Goal: Task Accomplishment & Management: Use online tool/utility

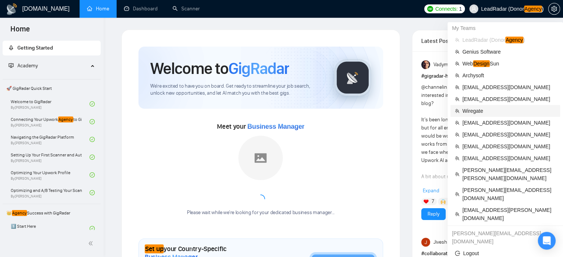
click at [476, 112] on span "Wiregate" at bounding box center [508, 111] width 93 height 8
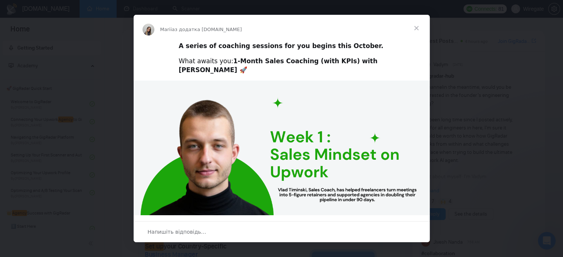
click at [414, 28] on span "Закрити" at bounding box center [416, 28] width 27 height 27
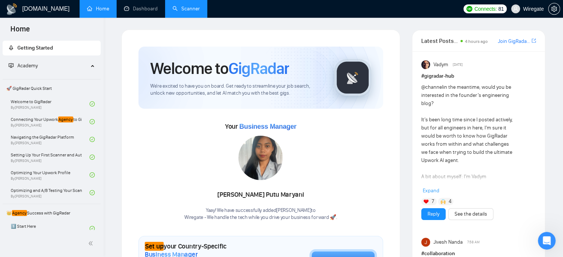
click at [187, 10] on link "Scanner" at bounding box center [185, 9] width 27 height 6
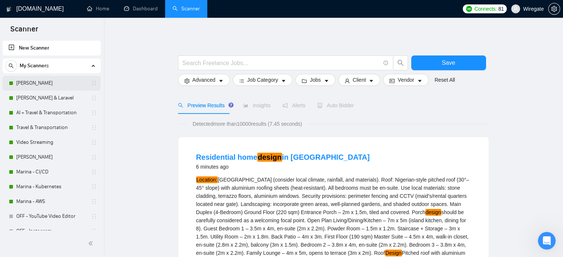
click at [40, 85] on link "[PERSON_NAME]" at bounding box center [51, 83] width 70 height 15
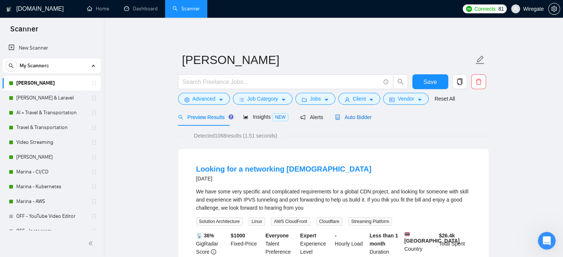
click at [353, 118] on span "Auto Bidder" at bounding box center [353, 117] width 37 height 6
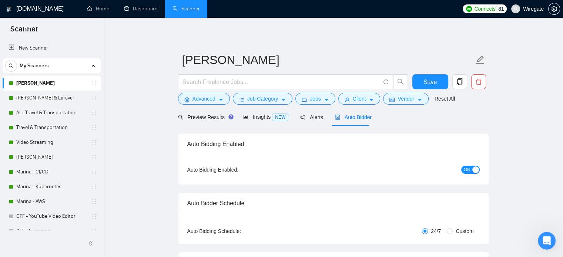
checkbox input "true"
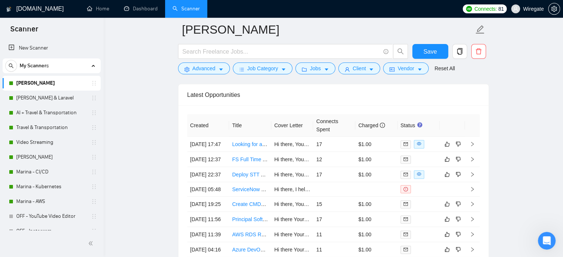
scroll to position [1896, 0]
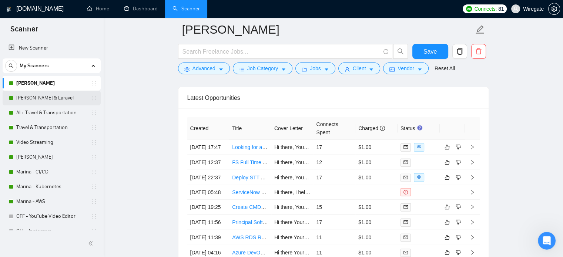
click at [30, 97] on link "[PERSON_NAME] & Laravel" at bounding box center [51, 98] width 70 height 15
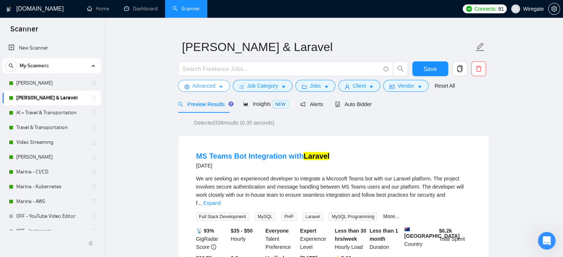
click at [205, 85] on span "Advanced" at bounding box center [203, 86] width 23 height 8
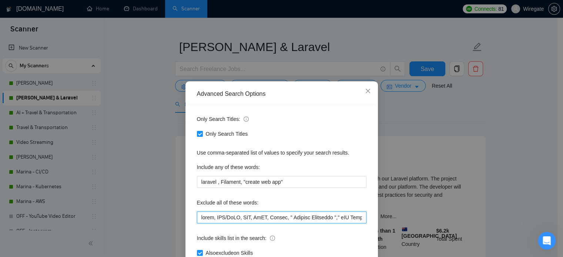
click at [244, 217] on input "text" at bounding box center [282, 218] width 170 height 12
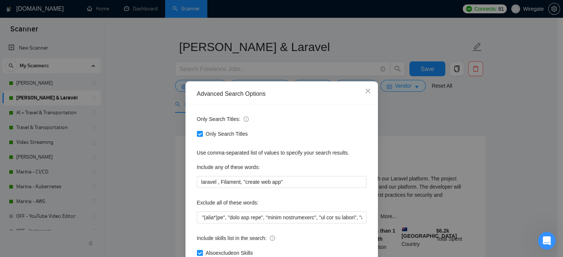
click at [151, 125] on div "Advanced Search Options Only Search Titles: Only Search Titles Use comma-separa…" at bounding box center [281, 128] width 563 height 257
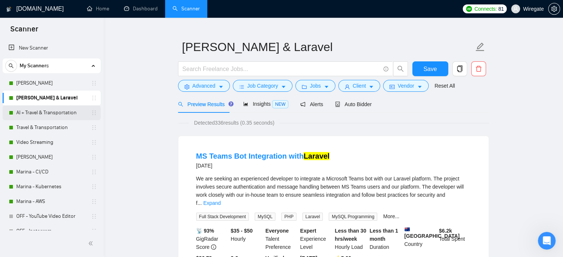
click at [21, 112] on link "AI + Travel & Transportation" at bounding box center [51, 112] width 70 height 15
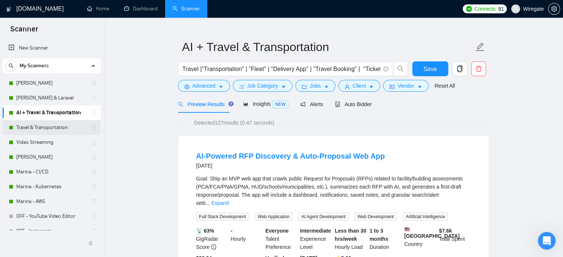
click at [36, 127] on link "Travel & Transportation" at bounding box center [51, 127] width 70 height 15
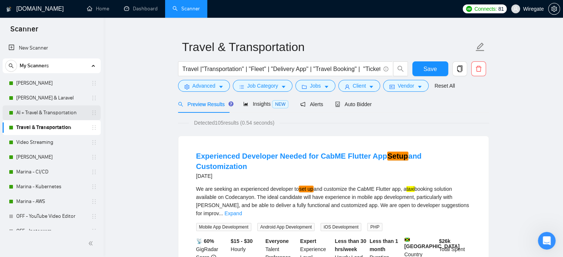
click at [43, 110] on link "AI + Travel & Transportation" at bounding box center [51, 112] width 70 height 15
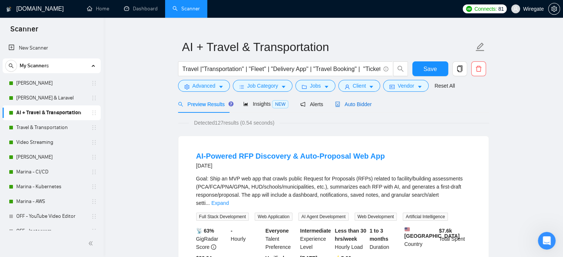
click at [349, 106] on span "Auto Bidder" at bounding box center [353, 104] width 37 height 6
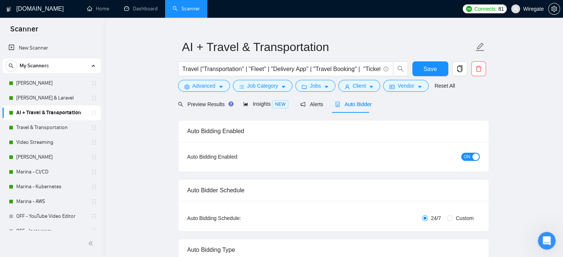
checkbox input "true"
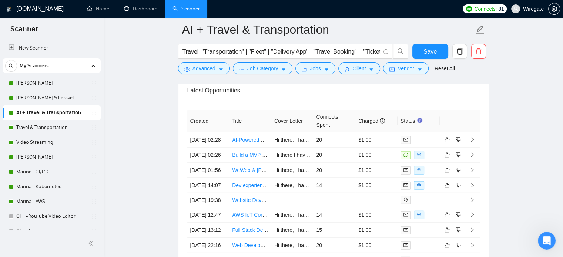
scroll to position [1920, 0]
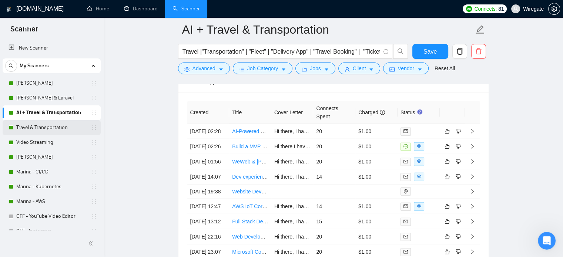
click at [53, 129] on link "Travel & Transportation" at bounding box center [51, 127] width 70 height 15
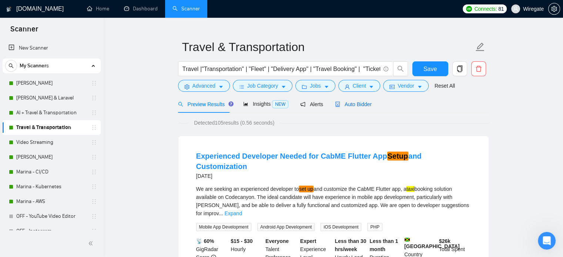
click at [366, 104] on span "Auto Bidder" at bounding box center [353, 104] width 37 height 6
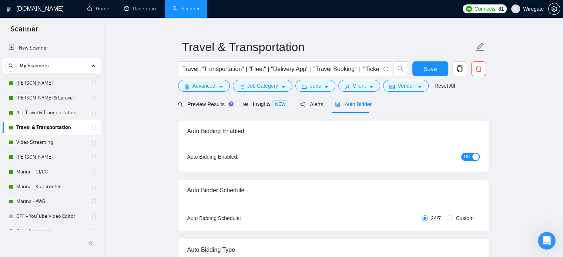
checkbox input "true"
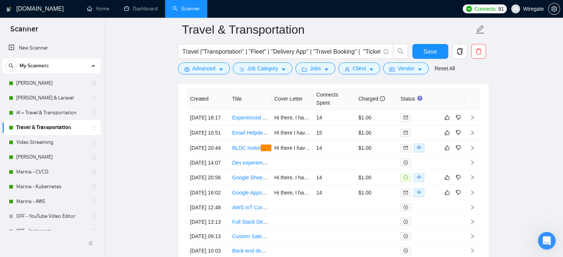
scroll to position [1932, 0]
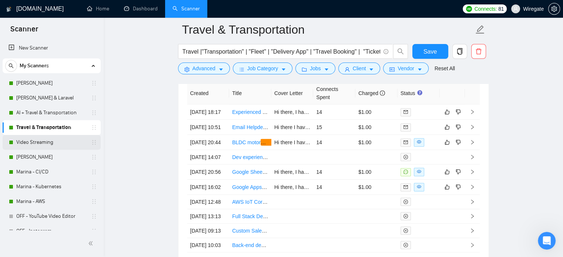
click at [25, 146] on link "Video Streaming" at bounding box center [51, 142] width 70 height 15
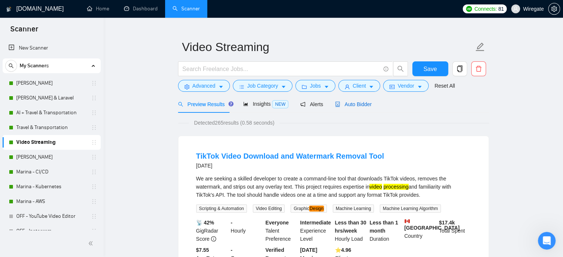
click at [347, 105] on span "Auto Bidder" at bounding box center [353, 104] width 37 height 6
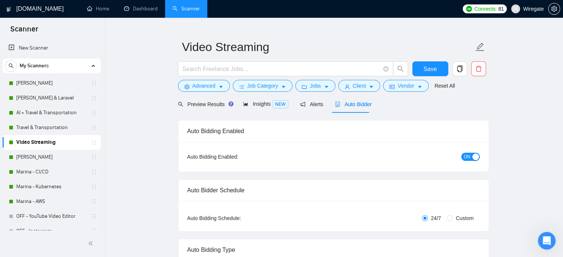
checkbox input "true"
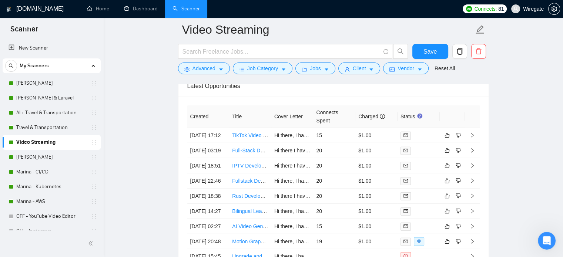
scroll to position [1927, 0]
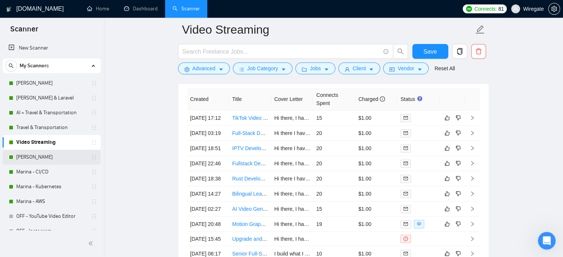
drag, startPoint x: 34, startPoint y: 160, endPoint x: 41, endPoint y: 156, distance: 8.3
click at [34, 160] on link "[PERSON_NAME]" at bounding box center [51, 157] width 70 height 15
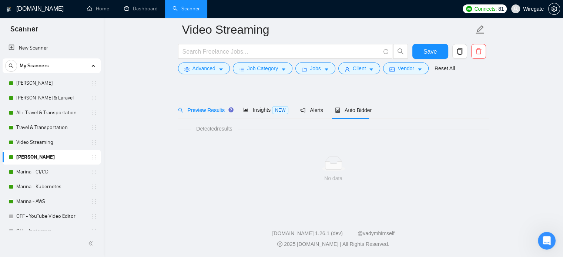
scroll to position [13, 0]
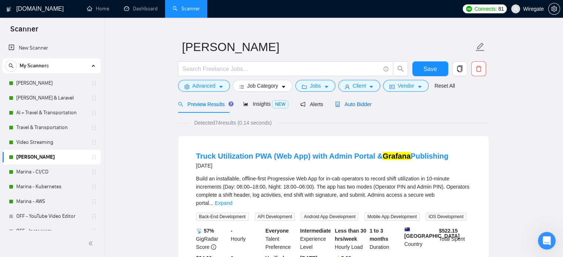
click at [359, 106] on span "Auto Bidder" at bounding box center [353, 104] width 37 height 6
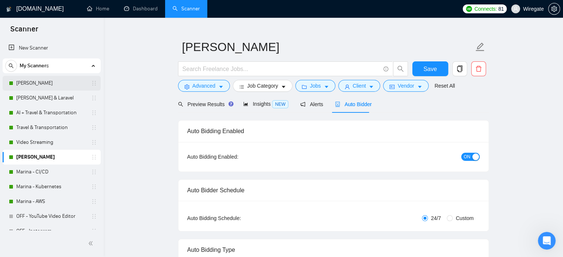
click at [37, 85] on link "[PERSON_NAME]" at bounding box center [51, 83] width 70 height 15
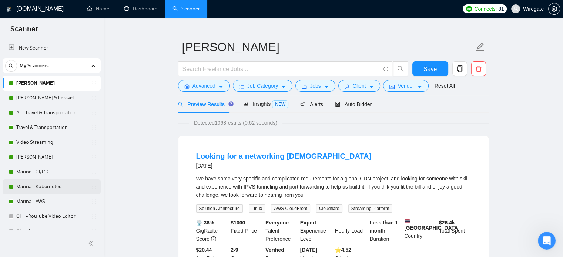
click at [40, 187] on link "Marina - Kubernetes" at bounding box center [51, 186] width 70 height 15
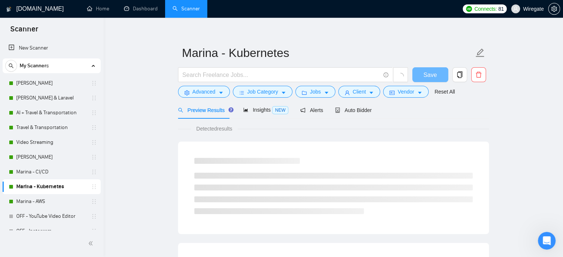
scroll to position [13, 0]
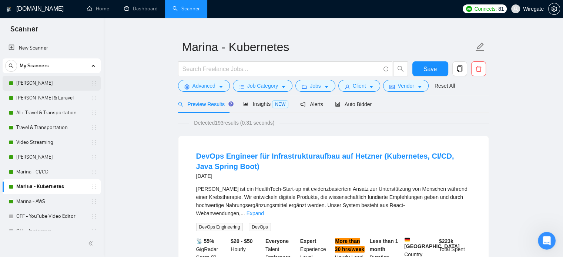
click at [46, 83] on link "[PERSON_NAME]" at bounding box center [51, 83] width 70 height 15
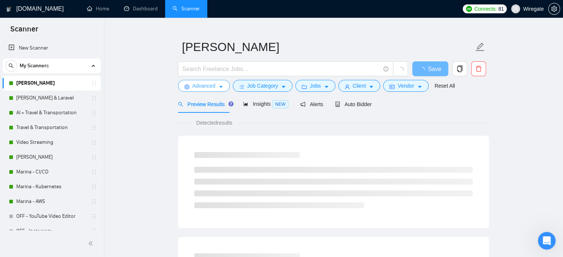
click at [211, 84] on span "Advanced" at bounding box center [203, 86] width 23 height 8
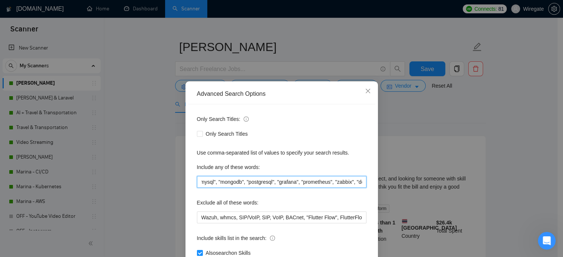
scroll to position [0, 725]
drag, startPoint x: 287, startPoint y: 184, endPoint x: 372, endPoint y: 189, distance: 85.3
click at [372, 189] on div "Only Search Titles: Only Search Titles Use comma-separated list of values to sp…" at bounding box center [281, 190] width 187 height 172
click at [245, 185] on input "Orchestrato, "AI Architect", " Solution Architecture ", "kubernetes", "terrafor…" at bounding box center [282, 182] width 170 height 12
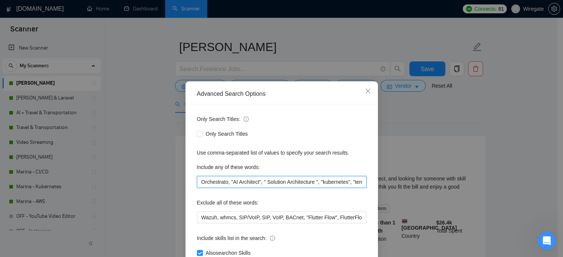
drag, startPoint x: 255, startPoint y: 182, endPoint x: 142, endPoint y: 184, distance: 112.5
click at [142, 184] on div "Advanced Search Options Only Search Titles: Only Search Titles Use comma-separa…" at bounding box center [281, 128] width 563 height 257
click at [270, 183] on input "Orchestrato, "AI Architect", " Solution Architecture ", "kubernetes", "terrafor…" at bounding box center [282, 182] width 170 height 12
drag, startPoint x: 279, startPoint y: 182, endPoint x: 388, endPoint y: 184, distance: 108.8
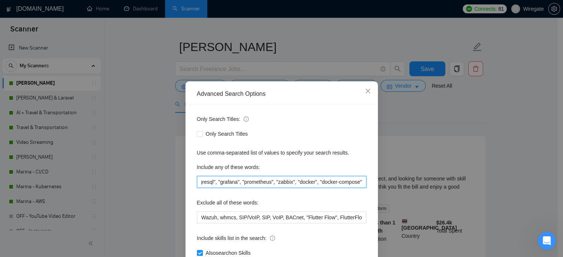
click at [388, 184] on div "Advanced Search Options Only Search Titles: Only Search Titles Use comma-separa…" at bounding box center [281, 128] width 563 height 257
click at [339, 181] on input "Orchestrato, "AI Architect", " Solution Architecture ", "kubernetes", "terrafor…" at bounding box center [282, 182] width 170 height 12
click at [365, 91] on icon "close" at bounding box center [368, 91] width 6 height 6
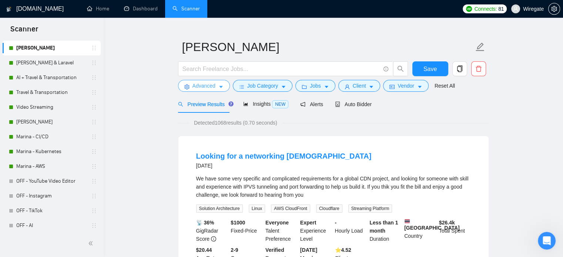
scroll to position [0, 0]
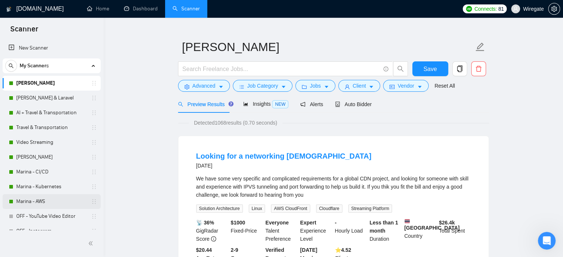
click at [27, 202] on link "Marina - AWS" at bounding box center [51, 201] width 70 height 15
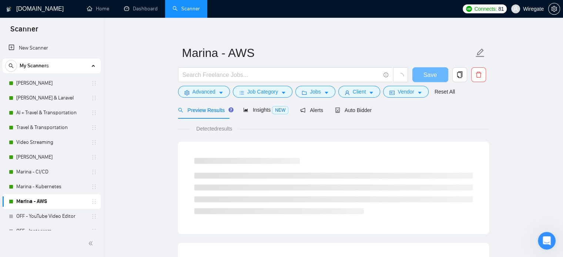
scroll to position [13, 0]
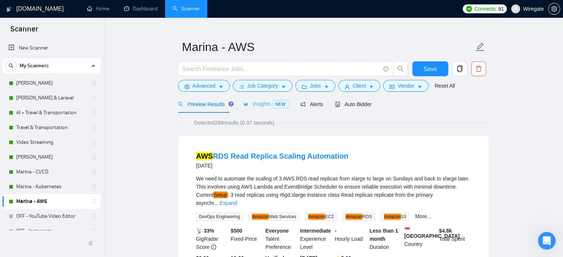
click at [252, 109] on div "Insights NEW" at bounding box center [265, 103] width 45 height 17
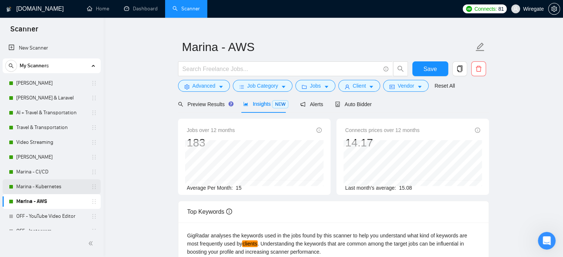
click at [36, 189] on link "Marina - Kubernetes" at bounding box center [51, 186] width 70 height 15
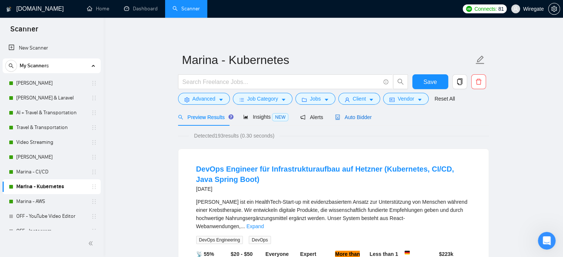
click at [346, 121] on div "Auto Bidder" at bounding box center [353, 117] width 37 height 8
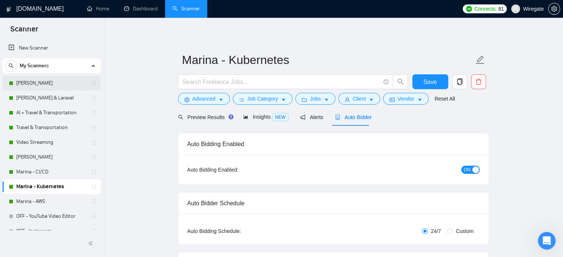
click at [38, 85] on link "[PERSON_NAME]" at bounding box center [51, 83] width 70 height 15
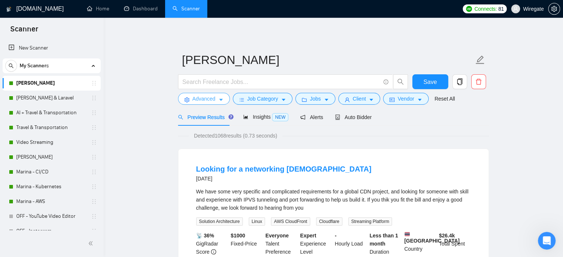
click at [194, 96] on span "Advanced" at bounding box center [203, 99] width 23 height 8
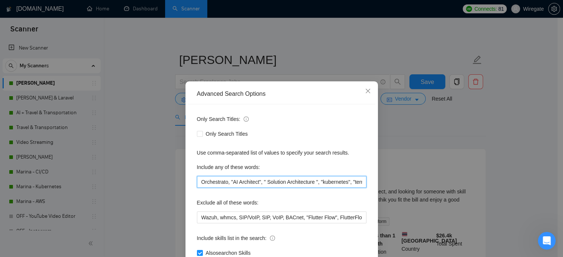
click at [225, 185] on input "Orchestrato, "AI Architect", " Solution Architecture ", "kubernetes", "terrafor…" at bounding box center [282, 182] width 170 height 12
drag, startPoint x: 199, startPoint y: 182, endPoint x: 382, endPoint y: 187, distance: 182.5
click at [382, 187] on div "Advanced Search Options Only Search Titles: Only Search Titles Use comma-separa…" at bounding box center [281, 128] width 563 height 257
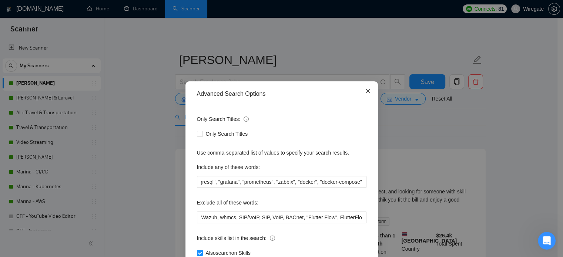
click at [365, 88] on icon "close" at bounding box center [368, 91] width 6 height 6
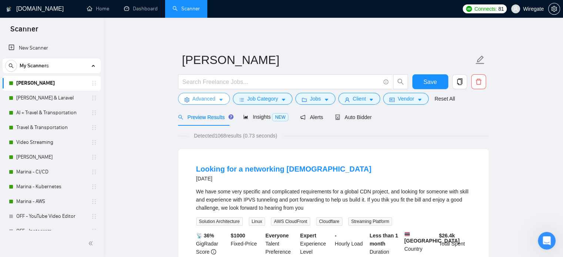
click at [212, 102] on span "Advanced" at bounding box center [203, 99] width 23 height 8
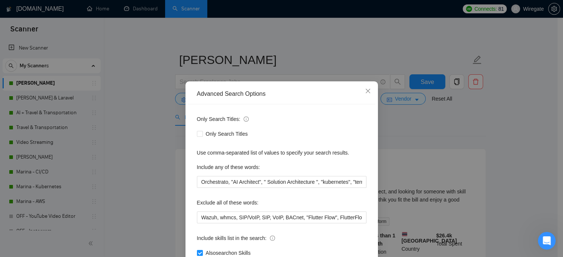
click at [153, 103] on div "Advanced Search Options Only Search Titles: Only Search Titles Use comma-separa…" at bounding box center [281, 128] width 563 height 257
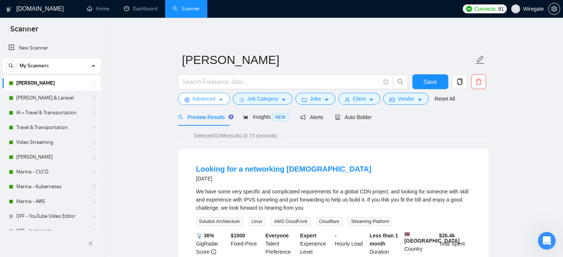
click at [204, 100] on span "Advanced" at bounding box center [203, 99] width 23 height 8
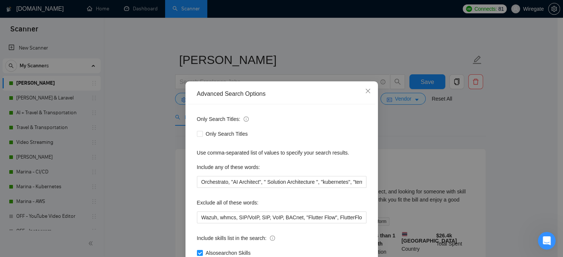
click at [161, 120] on div "Advanced Search Options Only Search Titles: Only Search Titles Use comma-separa…" at bounding box center [281, 128] width 563 height 257
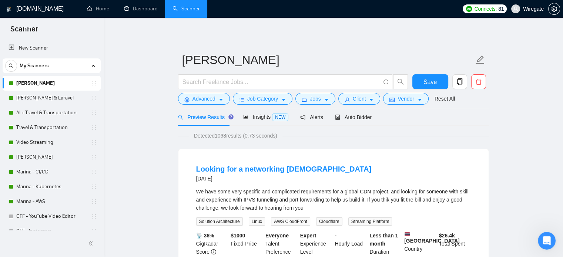
click at [36, 83] on link "[PERSON_NAME]" at bounding box center [51, 83] width 70 height 15
click at [36, 102] on link "[PERSON_NAME] & Laravel" at bounding box center [51, 98] width 70 height 15
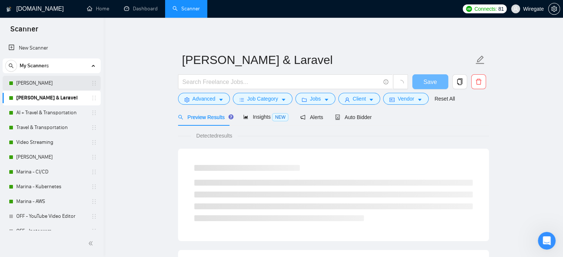
click at [38, 81] on link "[PERSON_NAME]" at bounding box center [51, 83] width 70 height 15
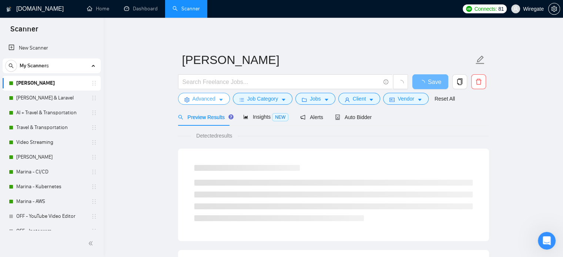
click at [205, 101] on span "Advanced" at bounding box center [203, 99] width 23 height 8
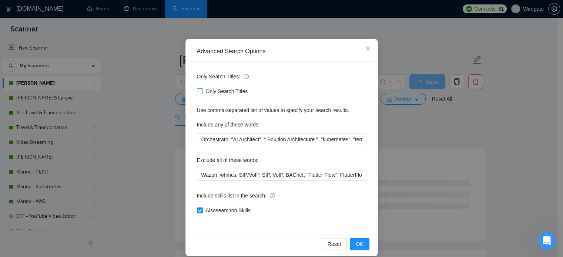
scroll to position [50, 0]
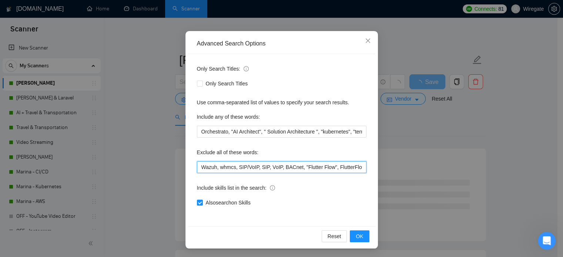
click at [271, 168] on input "Wazuh, whmcs, SIP/VoIP, SIP, VoIP, BACnet, "Flutter Flow", FlutterFlow, "no cod…" at bounding box center [282, 167] width 170 height 12
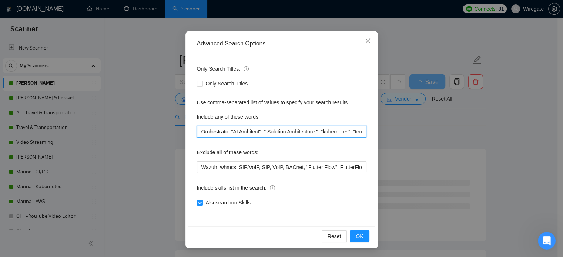
click at [300, 130] on input "Orchestrato, "AI Architect", " Solution Architecture ", "kubernetes", "terrafor…" at bounding box center [282, 132] width 170 height 12
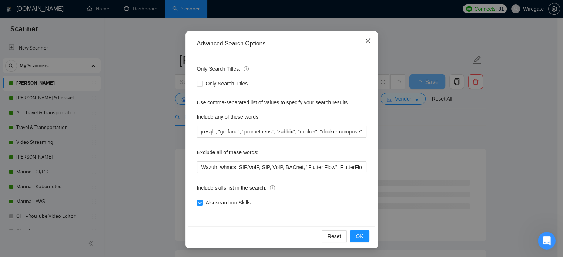
click at [365, 41] on icon "close" at bounding box center [368, 41] width 6 height 6
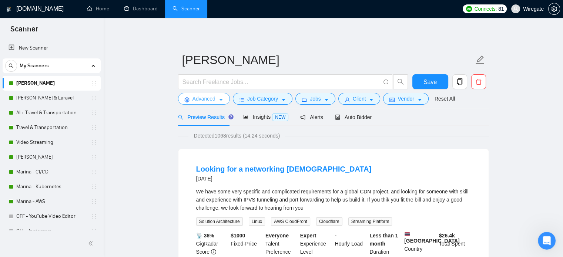
scroll to position [0, 0]
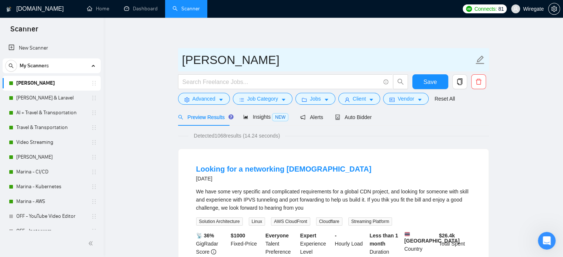
drag, startPoint x: 281, startPoint y: 60, endPoint x: 188, endPoint y: 61, distance: 93.3
click at [188, 61] on input "[PERSON_NAME]" at bounding box center [328, 60] width 292 height 19
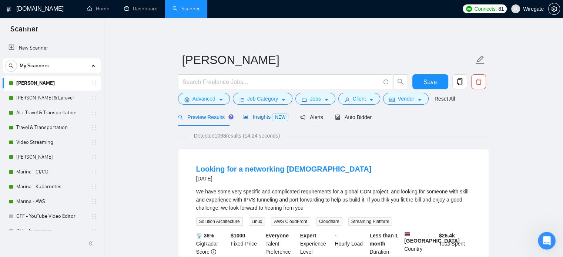
click at [258, 116] on span "Insights NEW" at bounding box center [265, 117] width 45 height 6
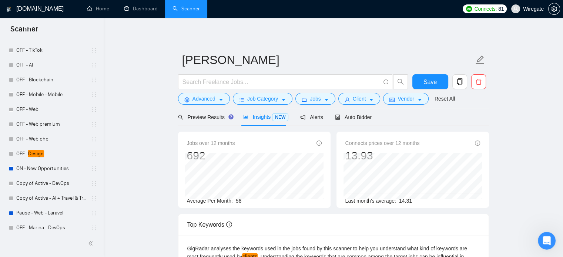
scroll to position [195, 0]
click at [36, 171] on link "ON - New Opportunities" at bounding box center [51, 169] width 70 height 15
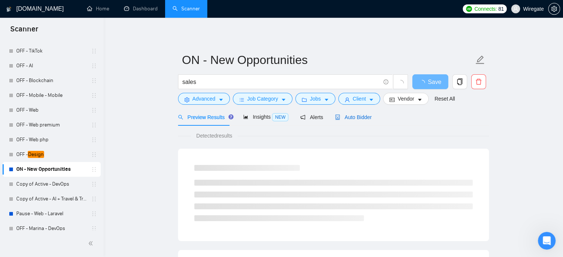
click at [352, 118] on span "Auto Bidder" at bounding box center [353, 117] width 37 height 6
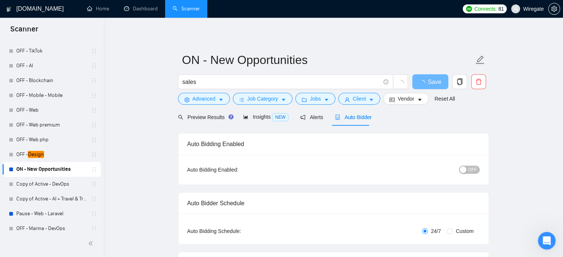
checkbox input "true"
